Goal: Task Accomplishment & Management: Use online tool/utility

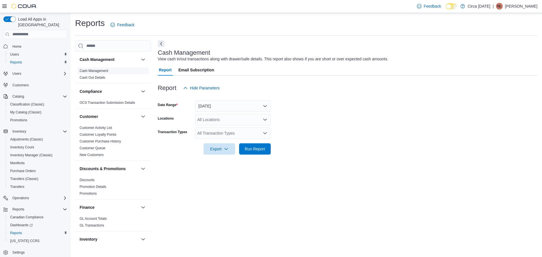
click at [102, 70] on link "Cash Management" at bounding box center [94, 71] width 28 height 4
click at [225, 105] on button "Today" at bounding box center [233, 105] width 76 height 11
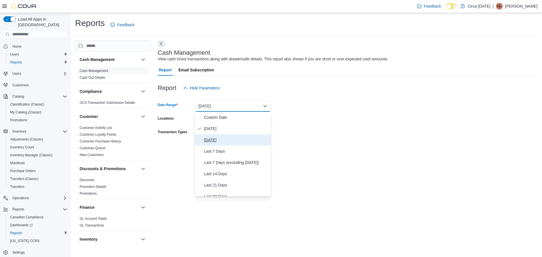
click at [212, 136] on button "Yesterday" at bounding box center [233, 139] width 76 height 11
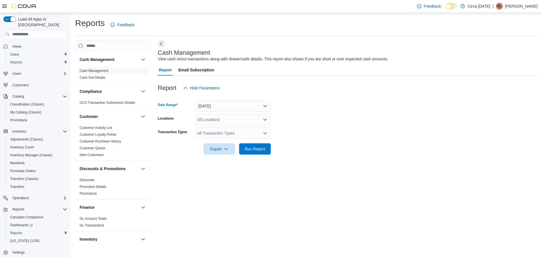
click at [206, 121] on div "All Locations" at bounding box center [233, 119] width 76 height 11
click at [212, 138] on span "Circa [DATE]" at bounding box center [218, 138] width 23 height 6
drag, startPoint x: 418, startPoint y: 145, endPoint x: 254, endPoint y: 139, distance: 164.9
click at [410, 146] on form "Date Range Yesterday Locations Circa 1818 Combo box. Selected. Circa 1818. Pres…" at bounding box center [347, 124] width 379 height 61
click at [221, 132] on div "All Transaction Types" at bounding box center [233, 133] width 76 height 11
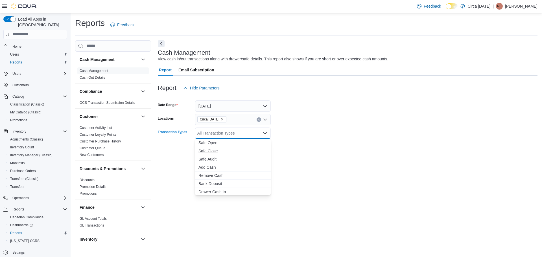
click at [212, 151] on span "Safe Close" at bounding box center [232, 151] width 69 height 6
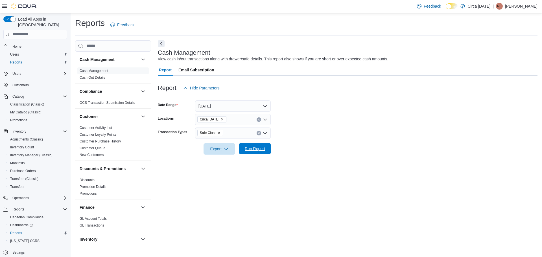
drag, startPoint x: 375, startPoint y: 130, endPoint x: 261, endPoint y: 147, distance: 115.2
click at [370, 132] on form "Date Range Yesterday Locations Circa 1818 Transaction Types Safe Close Export R…" at bounding box center [347, 124] width 379 height 61
click at [255, 149] on span "Run Report" at bounding box center [255, 149] width 20 height 6
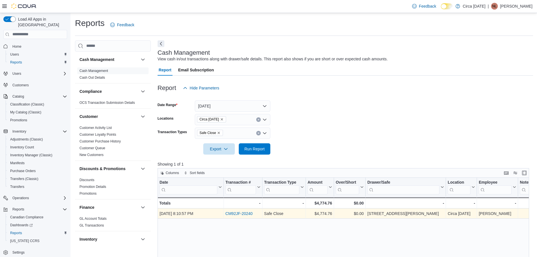
click at [249, 212] on link "CM92JF-20240" at bounding box center [238, 213] width 27 height 5
